Goal: Information Seeking & Learning: Learn about a topic

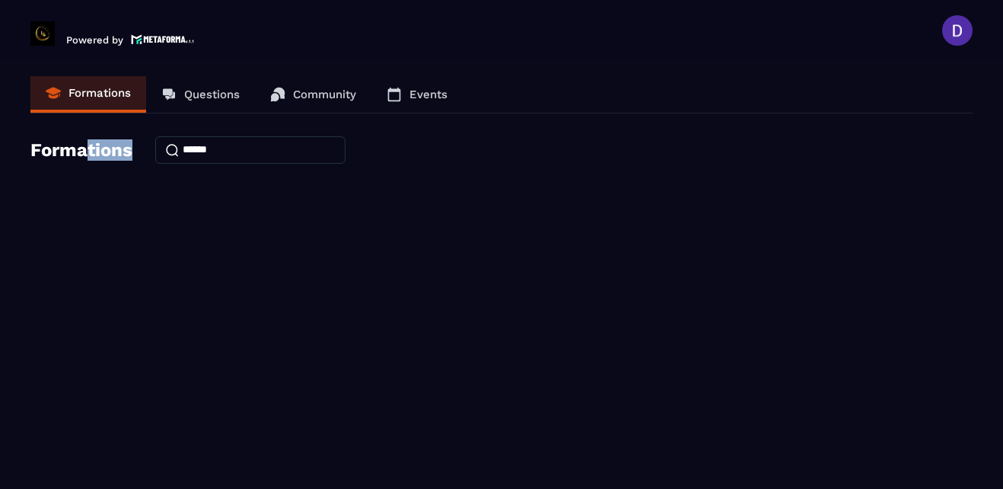
drag, startPoint x: 84, startPoint y: 151, endPoint x: 213, endPoint y: 158, distance: 128.8
click at [213, 158] on div "Formations" at bounding box center [501, 149] width 942 height 27
click at [245, 147] on input at bounding box center [250, 149] width 190 height 27
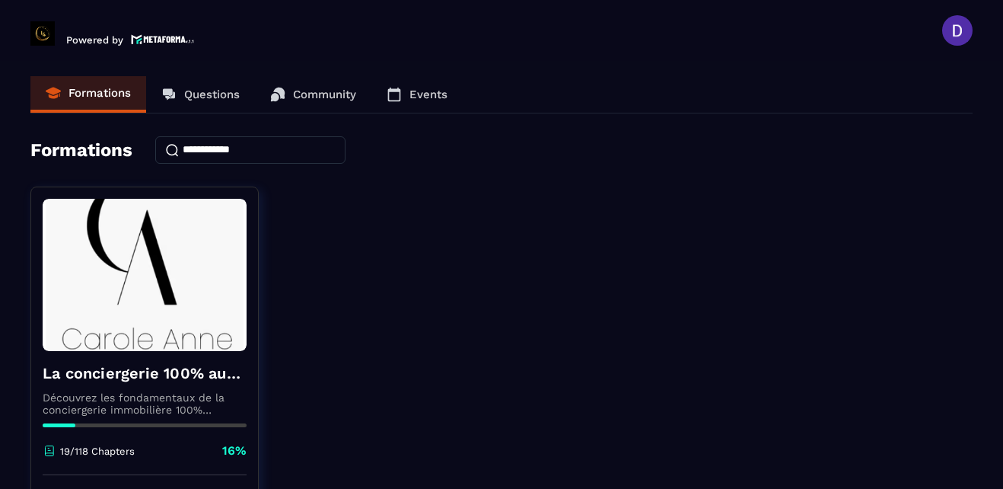
type input "**********"
click at [767, 362] on div "La conciergerie 100% automatisée Découvrez les fondamentaux de la conciergerie …" at bounding box center [501, 376] width 942 height 381
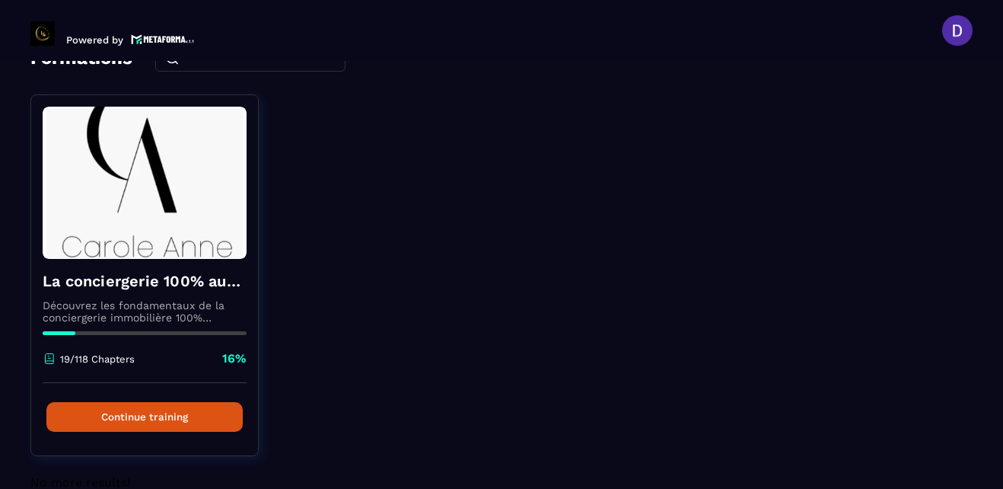
scroll to position [122, 0]
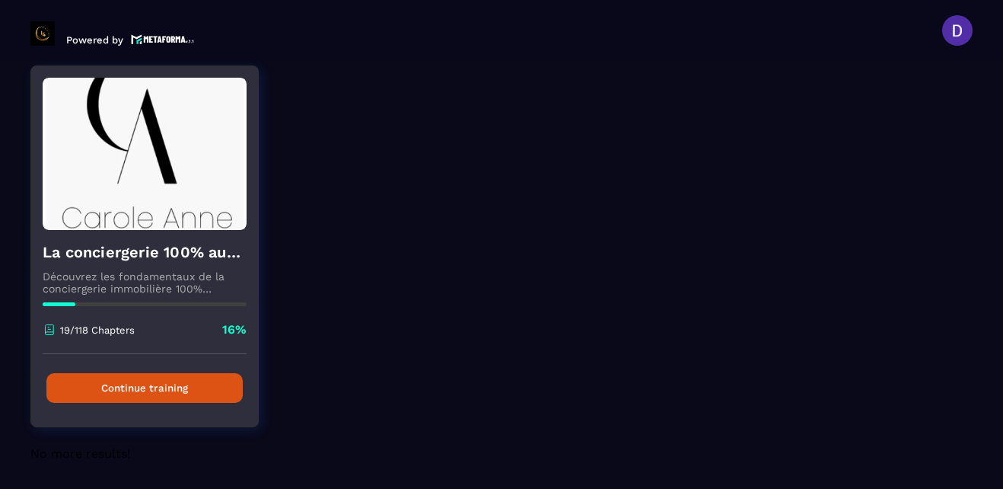
click at [156, 381] on button "Continue training" at bounding box center [144, 388] width 196 height 30
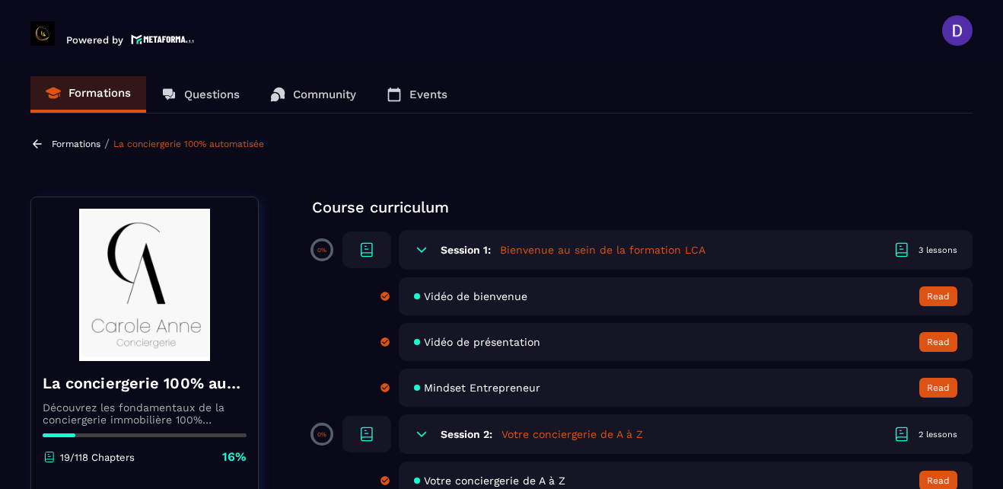
click at [165, 454] on div "19/118 Chapters 16%" at bounding box center [145, 456] width 204 height 17
click at [152, 297] on img at bounding box center [145, 285] width 204 height 152
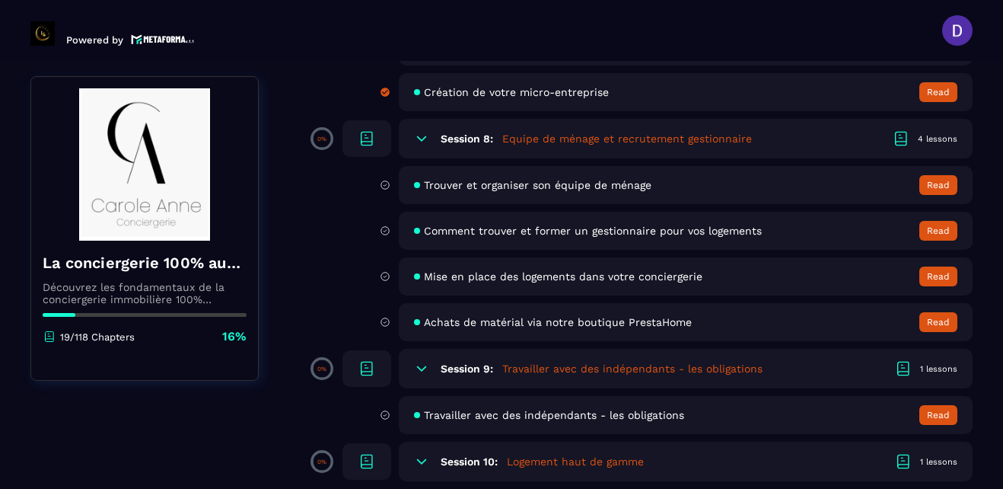
scroll to position [1340, 0]
